Goal: Navigation & Orientation: Find specific page/section

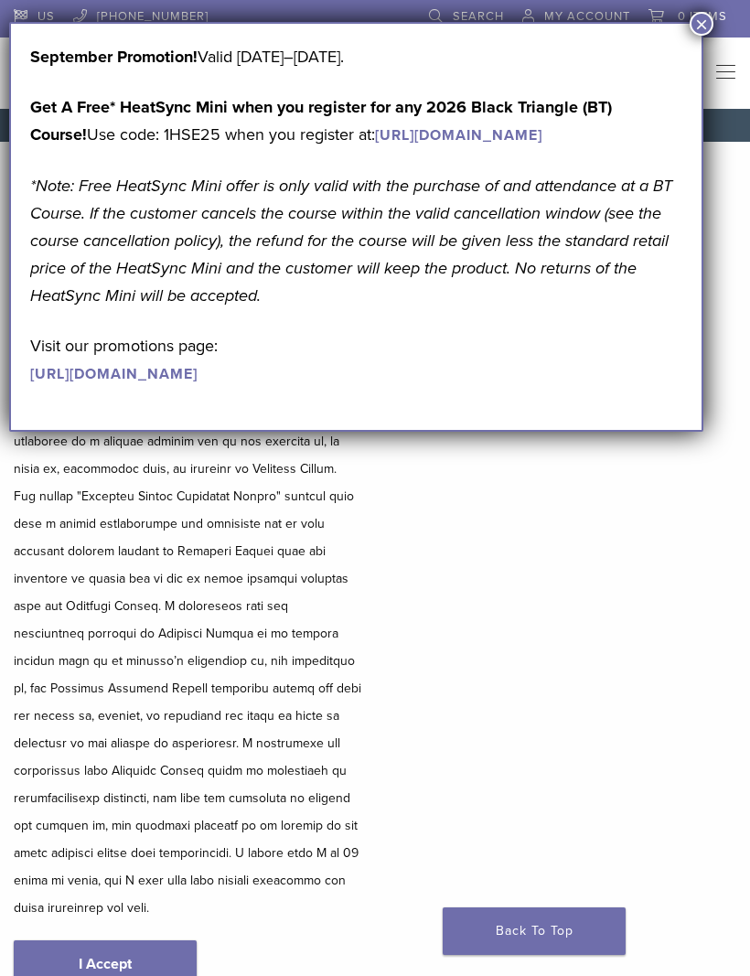
click at [542, 559] on div "Bioclear Certified Providers have completed advanced training on the Bioclear M…" at bounding box center [375, 592] width 750 height 901
click at [705, 10] on span "0 items" at bounding box center [701, 16] width 49 height 15
click at [698, 33] on button "×" at bounding box center [701, 24] width 24 height 24
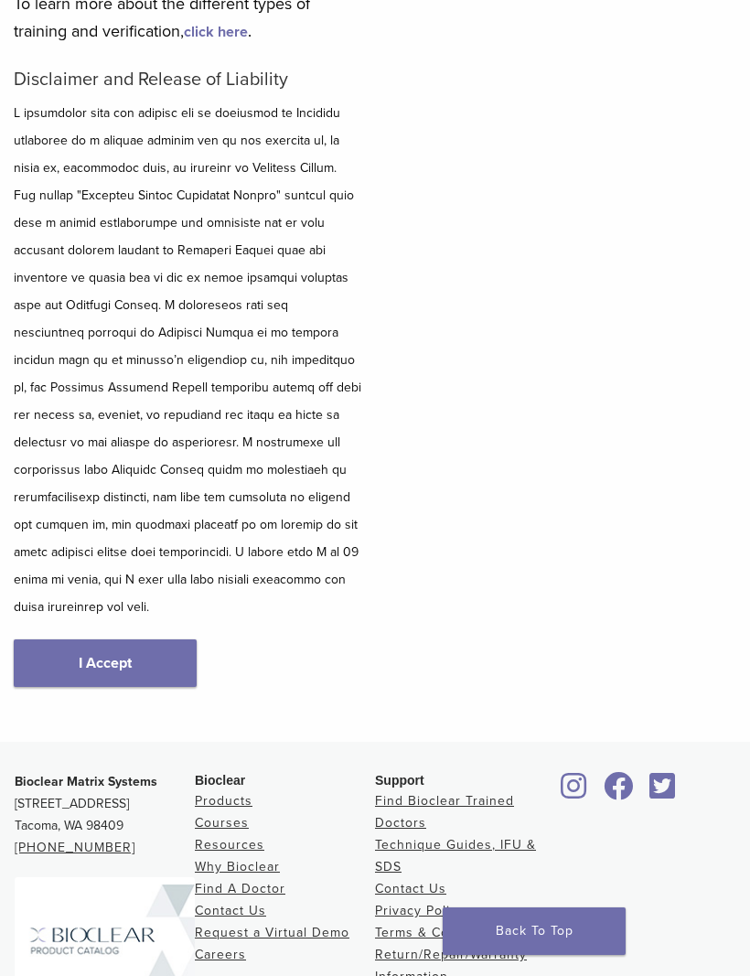
scroll to position [432, 0]
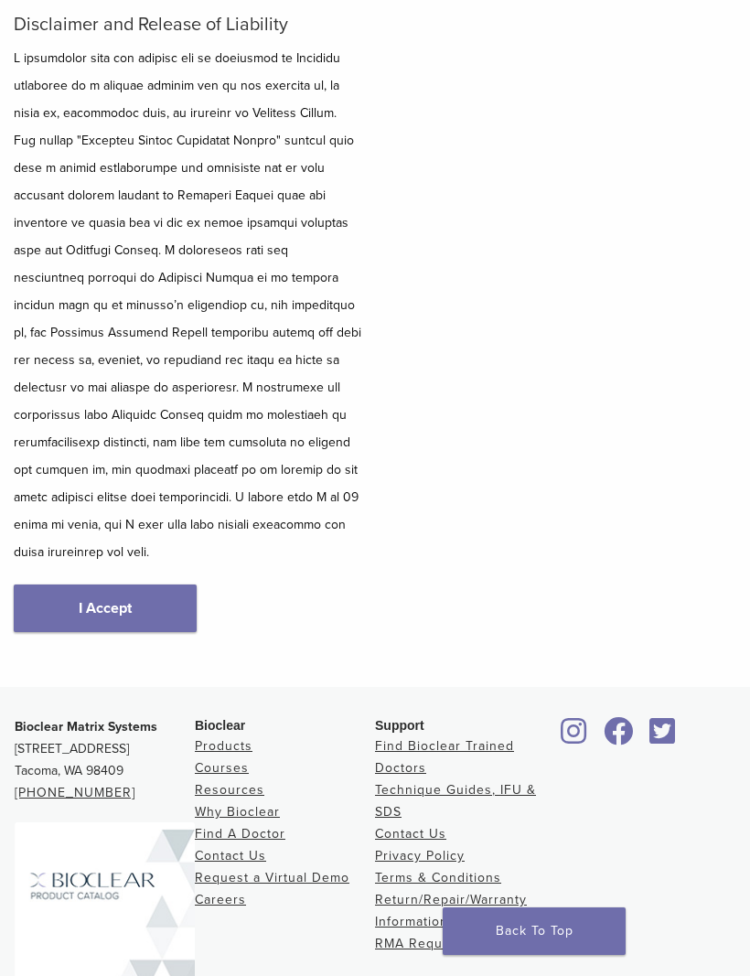
scroll to position [347, 0]
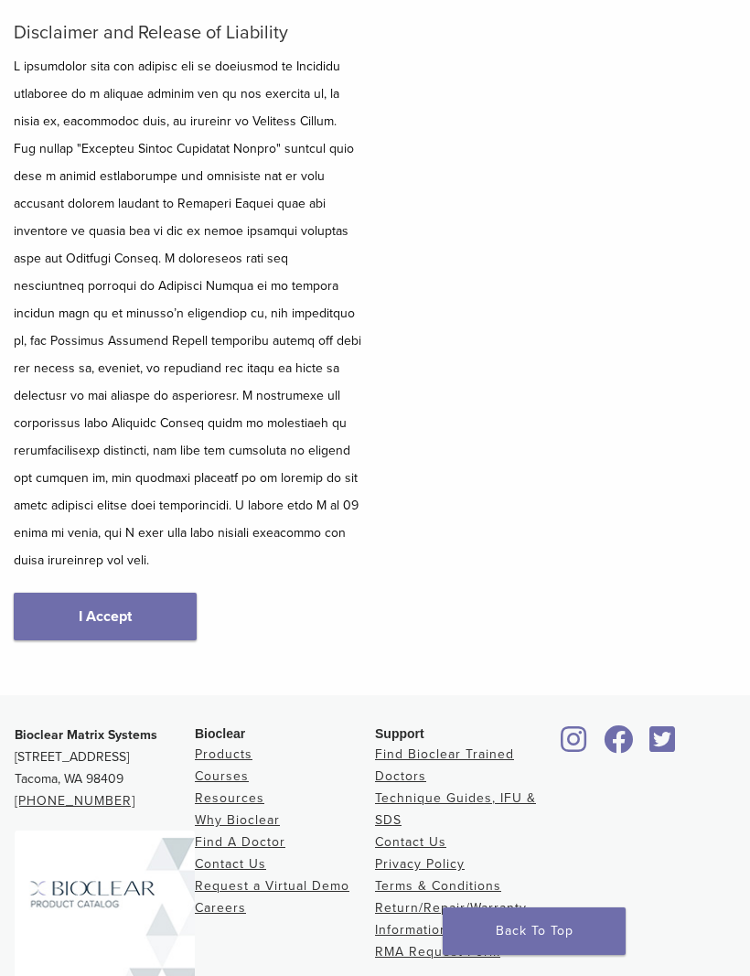
click at [403, 747] on link "Find Bioclear Trained Doctors" at bounding box center [444, 764] width 139 height 37
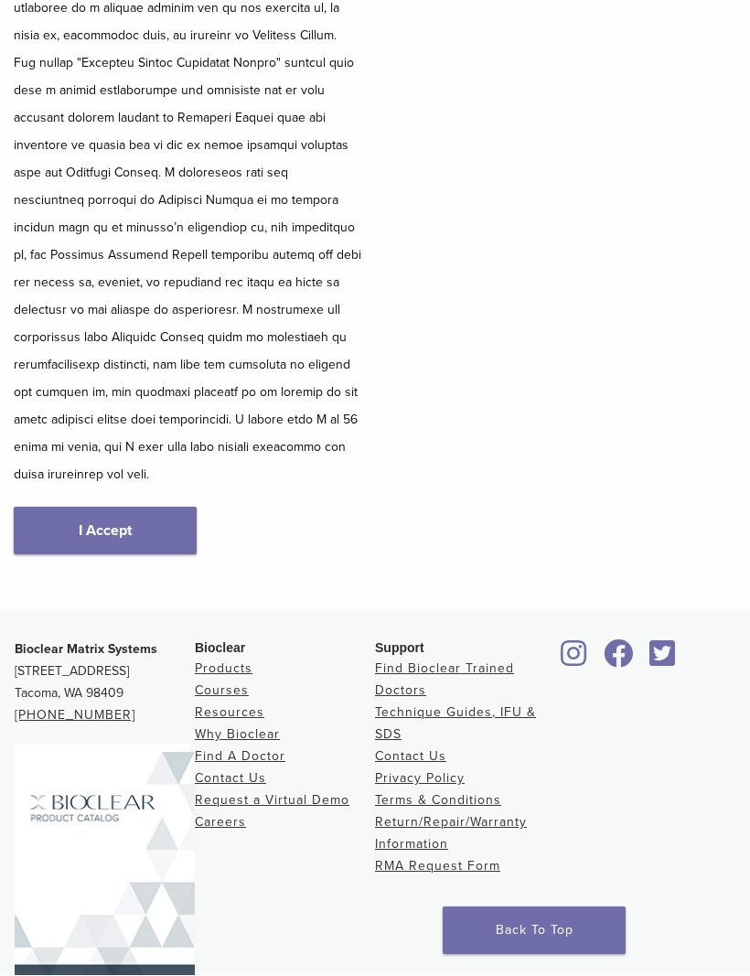
click at [131, 507] on link "I Accept" at bounding box center [105, 531] width 183 height 48
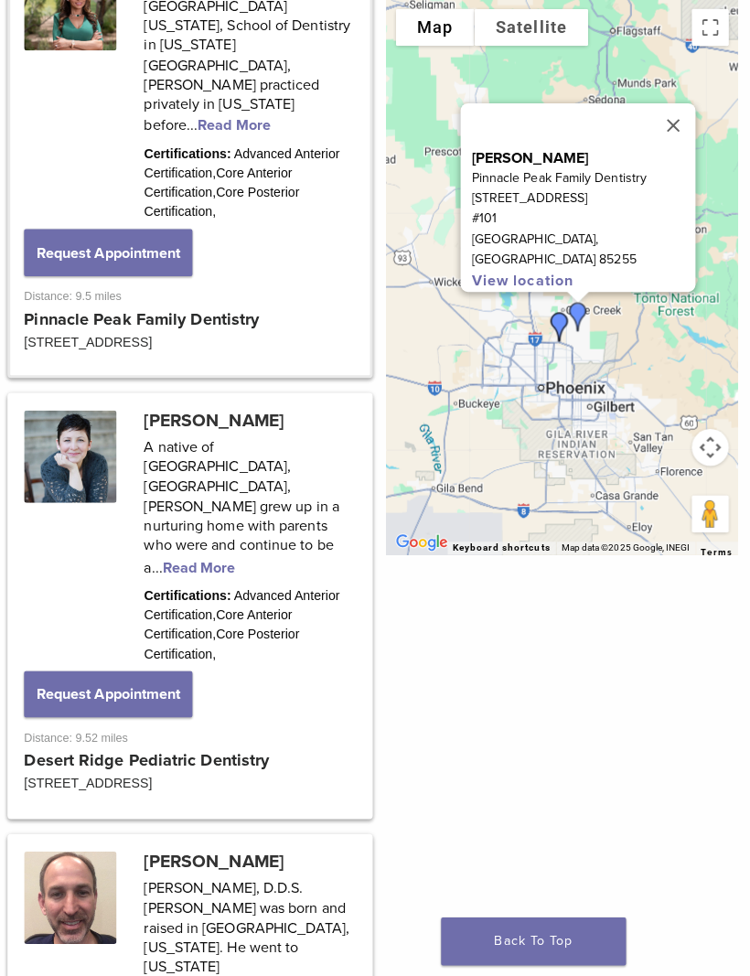
scroll to position [1420, 0]
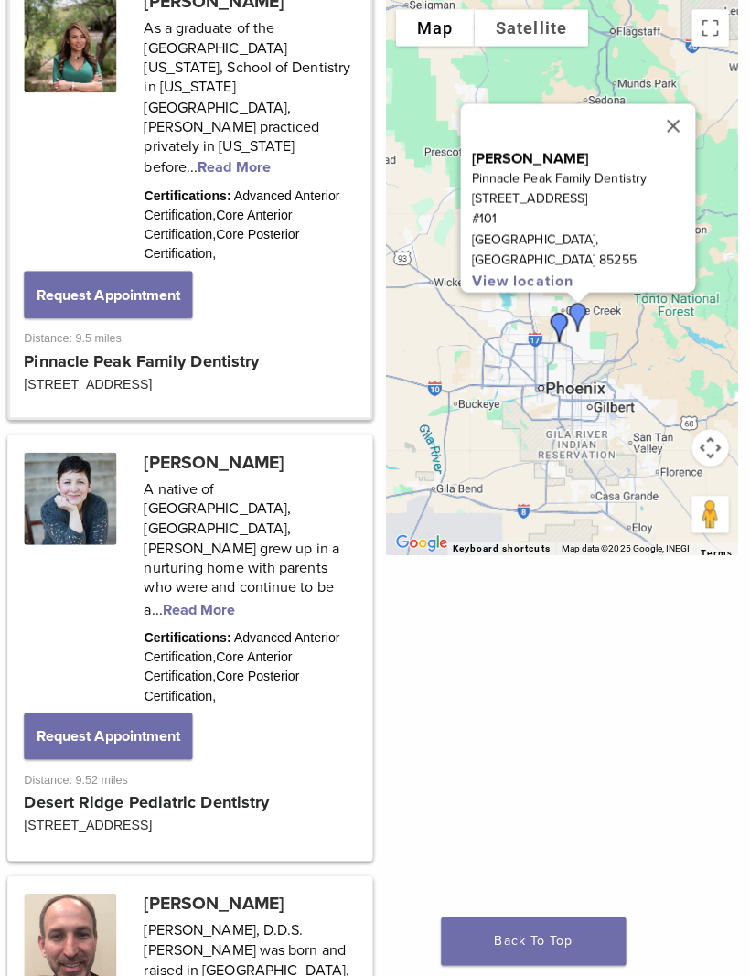
click at [266, 232] on link at bounding box center [194, 194] width 356 height 435
